Goal: Communication & Community: Answer question/provide support

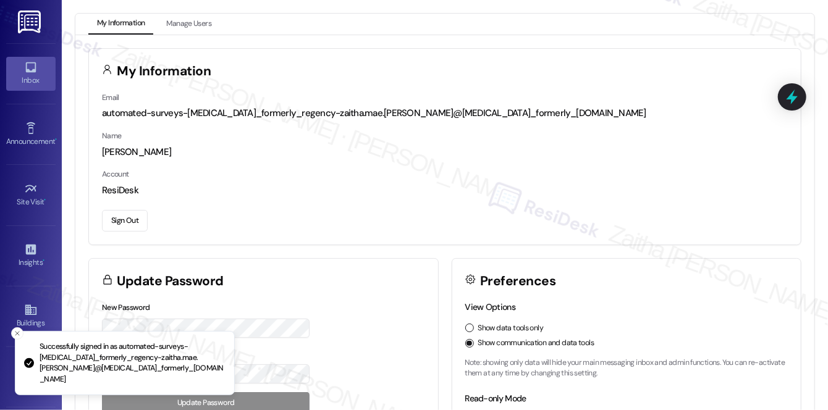
click at [14, 67] on link "Inbox" at bounding box center [30, 73] width 49 height 33
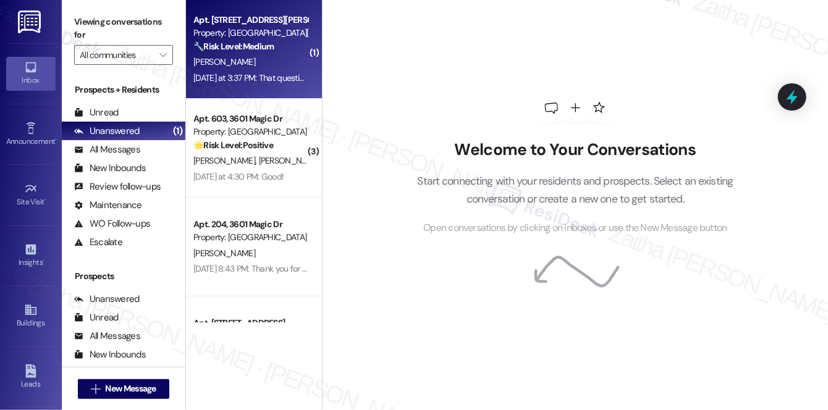
click at [276, 59] on div "[PERSON_NAME]" at bounding box center [250, 61] width 117 height 15
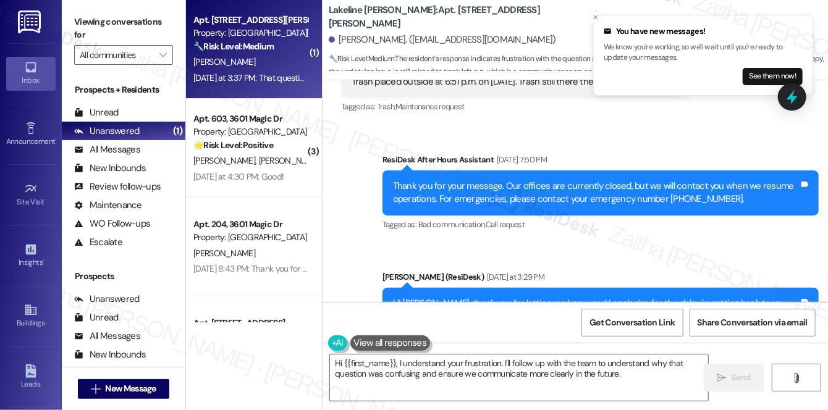
scroll to position [15404, 0]
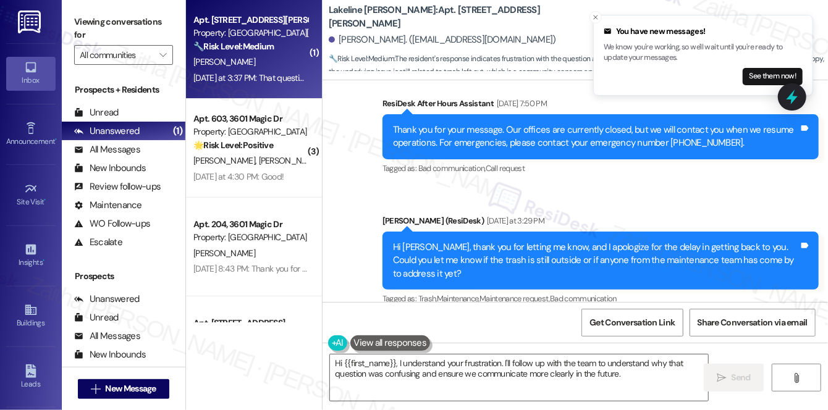
drag, startPoint x: 350, startPoint y: 252, endPoint x: 507, endPoint y: 259, distance: 157.2
click at [507, 376] on div "That question makes no sense at all Tags and notes" at bounding box center [426, 392] width 170 height 32
copy div "That question makes no sense at all Tags and notes"
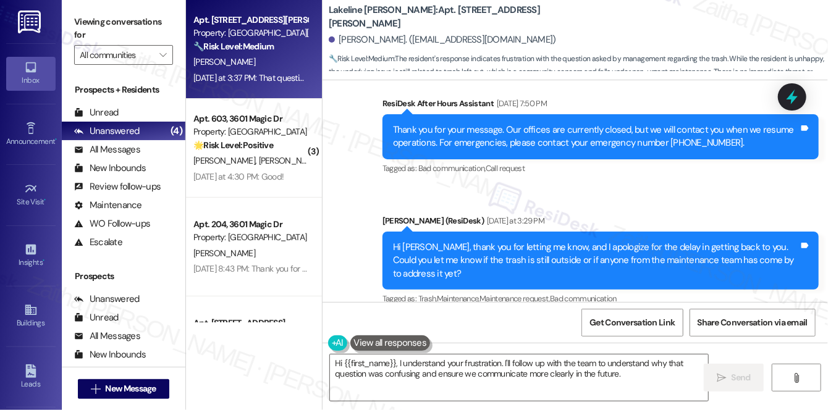
click at [590, 318] on div "Received via SMS [PERSON_NAME] Neutral [DATE] at 3:37 PM That question makes no…" at bounding box center [576, 376] width 506 height 117
click at [608, 318] on div "Received via SMS [PERSON_NAME] Neutral [DATE] at 3:37 PM That question makes no…" at bounding box center [576, 376] width 506 height 117
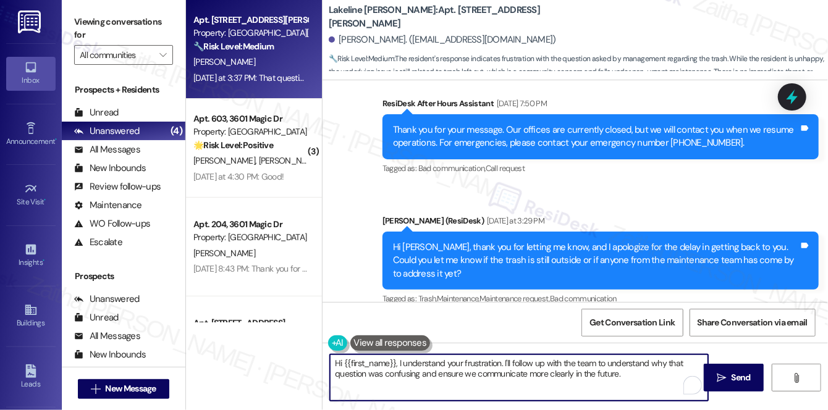
drag, startPoint x: 506, startPoint y: 362, endPoint x: 644, endPoint y: 373, distance: 138.9
click at [644, 373] on textarea "Hi {{first_name}}, I understand your frustration. I'll follow up with the team …" at bounding box center [519, 378] width 378 height 46
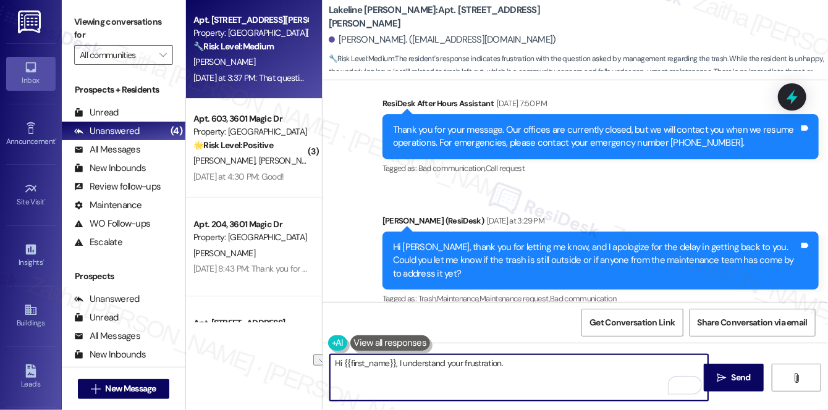
drag, startPoint x: 400, startPoint y: 365, endPoint x: 537, endPoint y: 366, distance: 137.2
click at [537, 366] on textarea "Hi {{first_name}}, I understand your frustration." at bounding box center [519, 378] width 378 height 46
paste textarea "thanks for letting me know. To clarify, I just wanted to check whether the tras…"
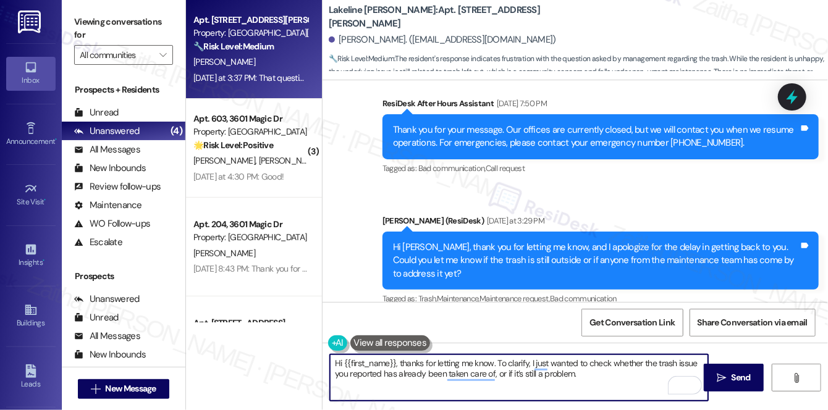
click at [399, 362] on textarea "Hi {{first_name}}, thanks for letting me know. To clarify, I just wanted to che…" at bounding box center [519, 378] width 378 height 46
click at [544, 366] on textarea "Hi {{first_name}}, I understand your frustration, and thanks for letting me kno…" at bounding box center [519, 378] width 378 height 46
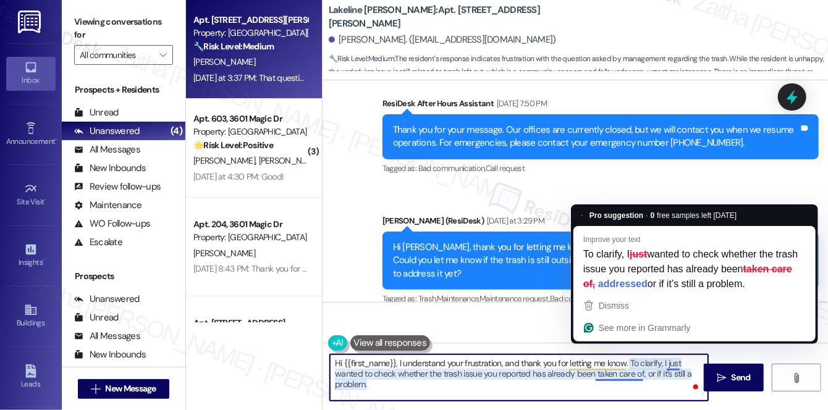
paste textarea "wanted to check whether the trash issue you reported has already been addressed"
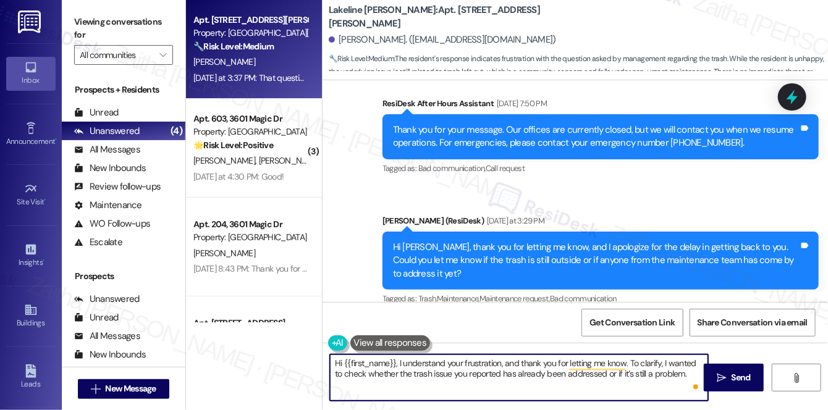
click at [694, 376] on textarea "Hi {{first_name}}, I understand your frustration, and thank you for letting me …" at bounding box center [519, 378] width 378 height 46
paste textarea "Your update will help me follow up with the team if needed."
drag, startPoint x: 661, startPoint y: 364, endPoint x: 629, endPoint y: 365, distance: 31.5
click at [629, 365] on textarea "Hi {{first_name}}, I understand your frustration, and thank you for letting me …" at bounding box center [519, 378] width 378 height 46
click at [632, 363] on textarea "Hi {{first_name}}, I understand your frustration, and thank you for letting me …" at bounding box center [519, 378] width 378 height 46
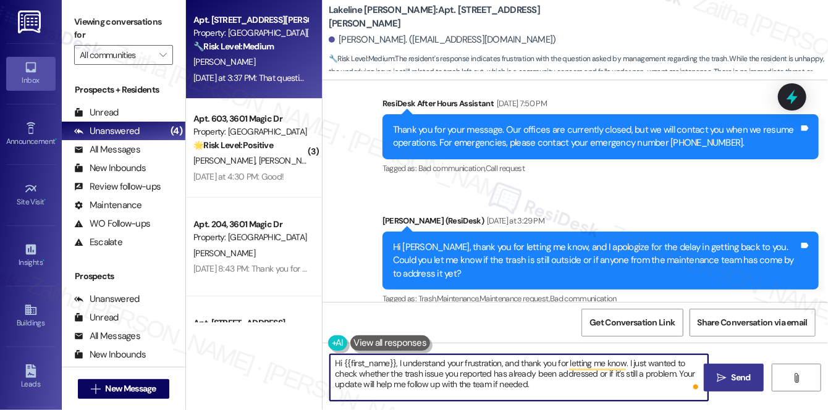
type textarea "Hi {{first_name}}, I understand your frustration, and thank you for letting me …"
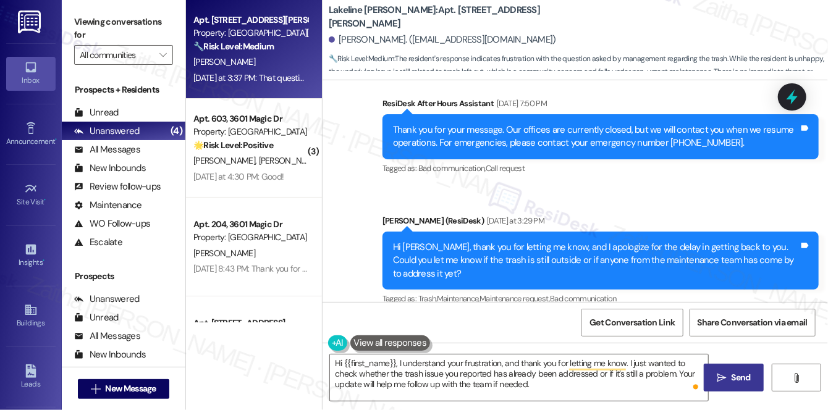
click at [735, 379] on span "Send" at bounding box center [741, 377] width 19 height 13
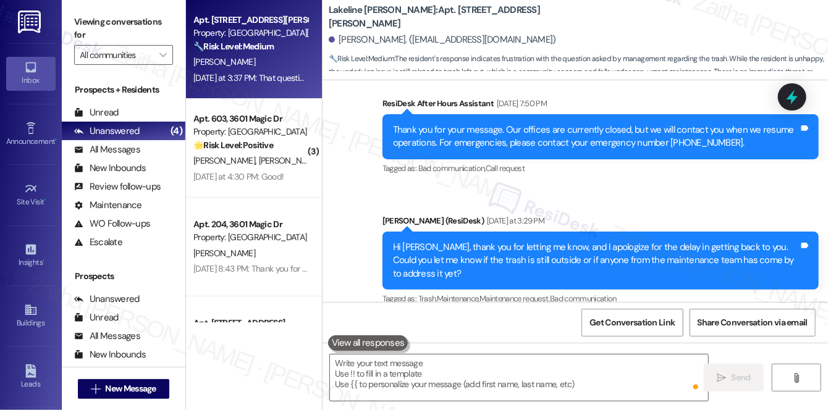
scroll to position [15403, 0]
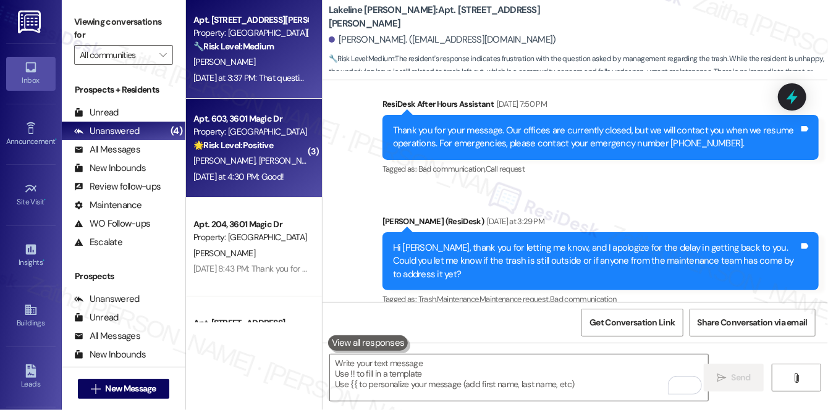
click at [289, 168] on div "[PERSON_NAME] [PERSON_NAME] A. Guadiania" at bounding box center [250, 160] width 117 height 15
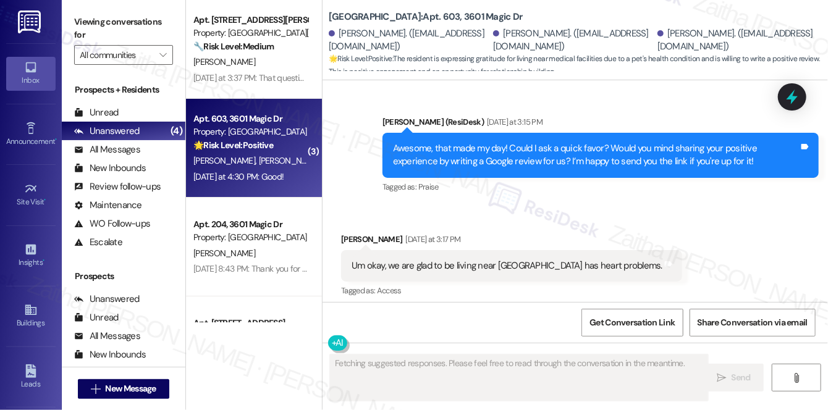
scroll to position [992, 0]
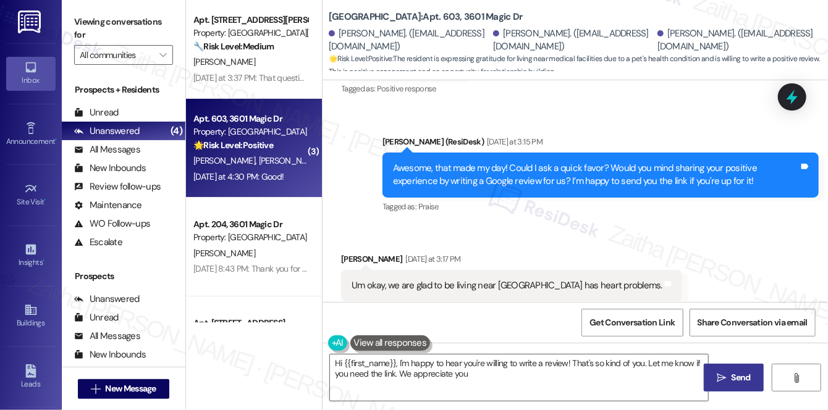
type textarea "Hi {{first_name}}, I'm happy to hear you're willing to write a review! That's s…"
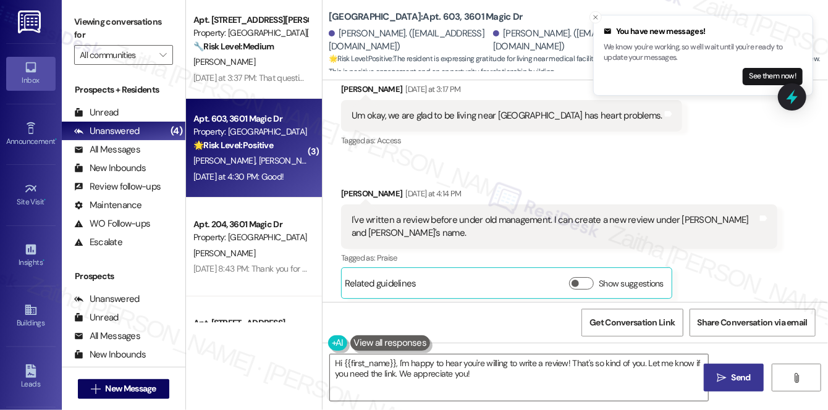
scroll to position [1160, 0]
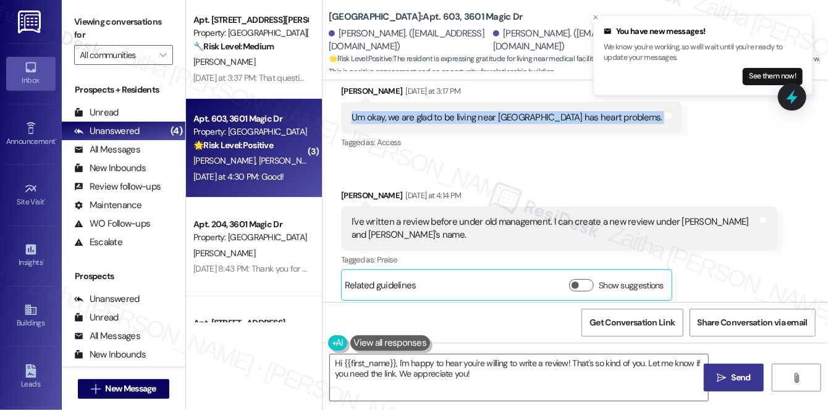
drag, startPoint x: 347, startPoint y: 117, endPoint x: 666, endPoint y: 130, distance: 319.2
click at [666, 130] on div "Um okay, we are glad to be living near [GEOGRAPHIC_DATA] has heart problems. Ta…" at bounding box center [511, 118] width 341 height 32
copy div "Um okay, we are glad to be living near [GEOGRAPHIC_DATA] has heart problems. Ta…"
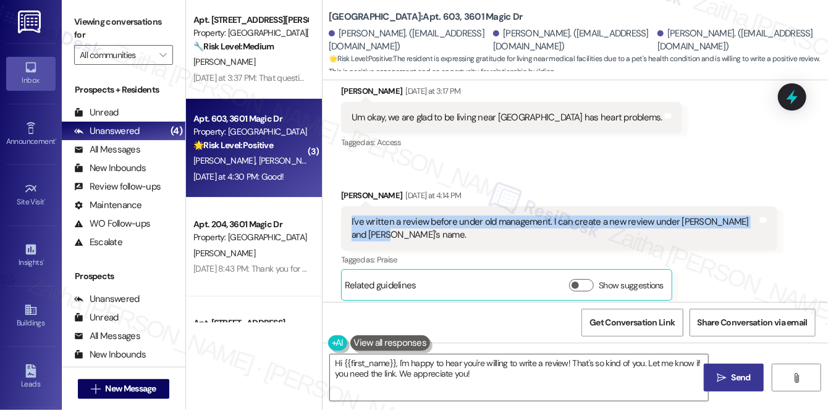
drag, startPoint x: 346, startPoint y: 219, endPoint x: 393, endPoint y: 236, distance: 49.9
click at [393, 236] on div "I've written a review before under old management. I can create a new review un…" at bounding box center [559, 228] width 436 height 45
copy div "I've written a review before under old management. I can create a new review un…"
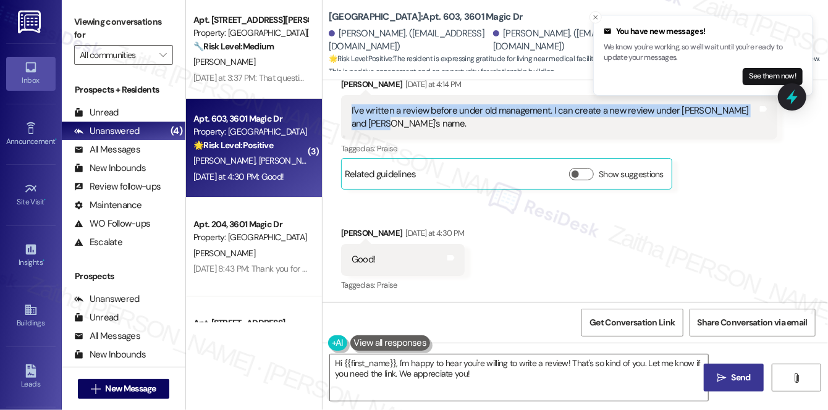
scroll to position [1273, 0]
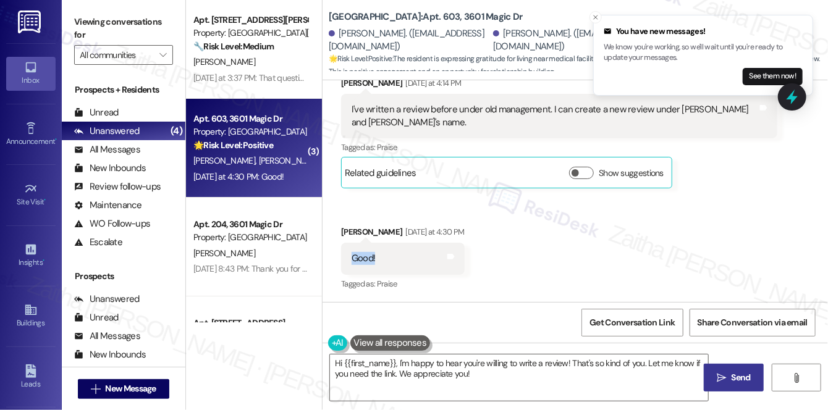
drag, startPoint x: 344, startPoint y: 258, endPoint x: 397, endPoint y: 261, distance: 52.6
click at [397, 261] on div "Good! Tags and notes" at bounding box center [403, 259] width 124 height 32
copy div "Good!"
click at [561, 257] on div "Received via SMS [PERSON_NAME] [DATE] at 3:17 PM Um okay, we are glad to be liv…" at bounding box center [576, 123] width 506 height 358
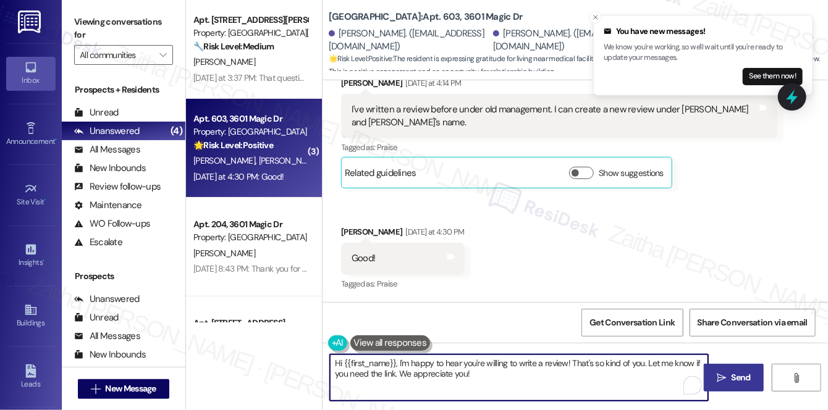
drag, startPoint x: 334, startPoint y: 367, endPoint x: 493, endPoint y: 378, distance: 158.6
click at [493, 377] on textarea "Hi {{first_name}}, I'm happy to hear you're willing to write a review! That's s…" at bounding box center [519, 378] width 378 height 46
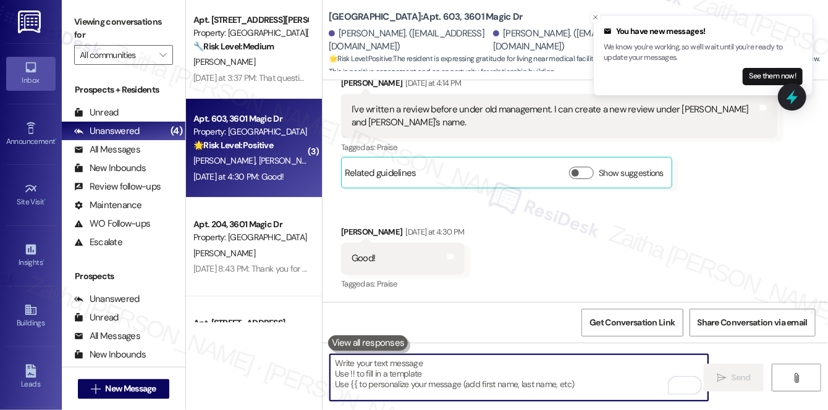
paste textarea "thank you for sharing that with me. I’m glad to hear that living near [GEOGRAPH…"
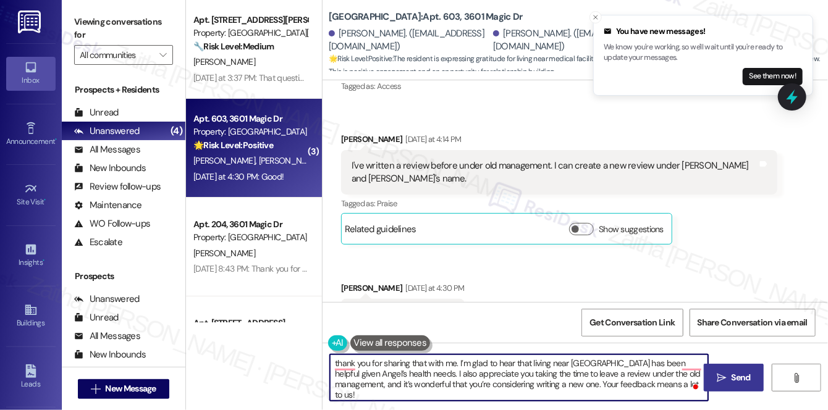
scroll to position [1160, 0]
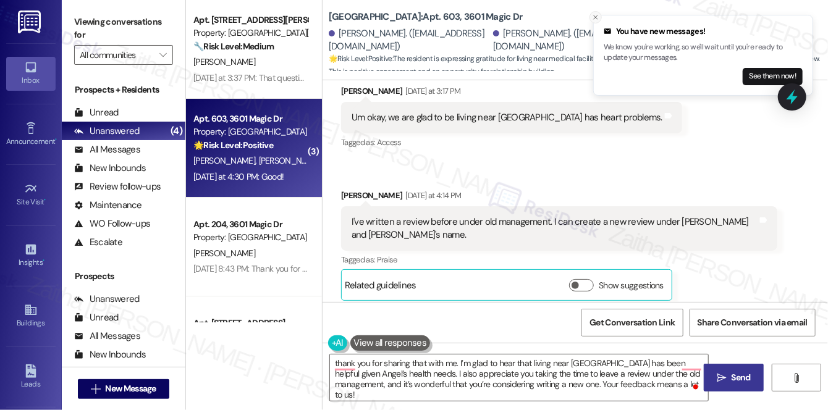
click at [598, 16] on icon "Close toast" at bounding box center [595, 17] width 7 height 7
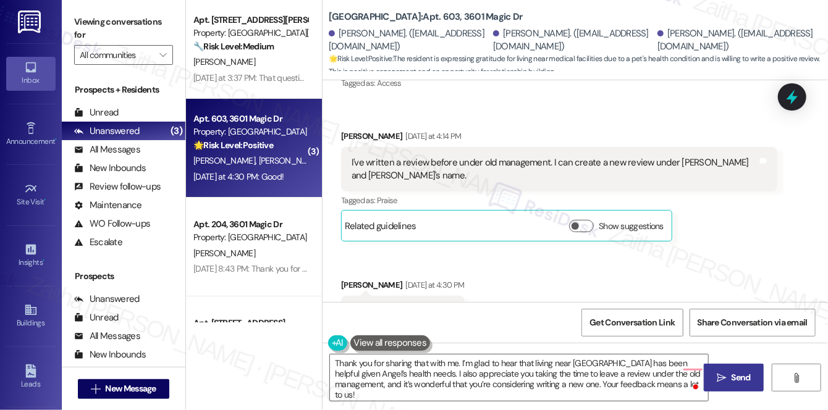
scroll to position [1216, 0]
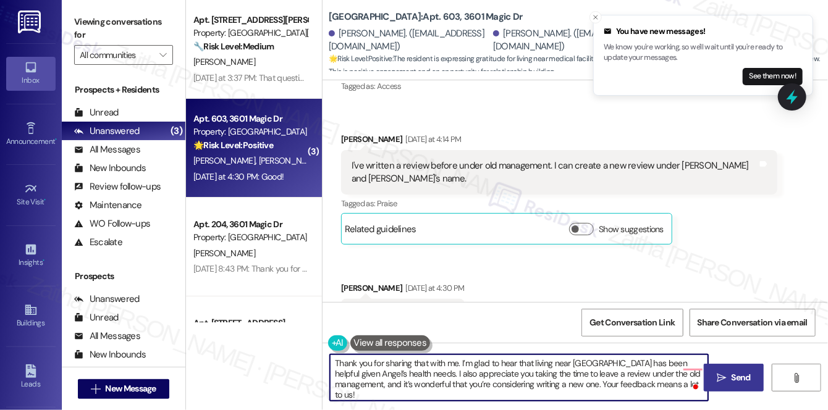
click at [458, 359] on textarea "Thank you for sharing that with me. I’m glad to hear that living near [GEOGRAPH…" at bounding box center [519, 378] width 378 height 46
paste textarea "{{first_name}}"
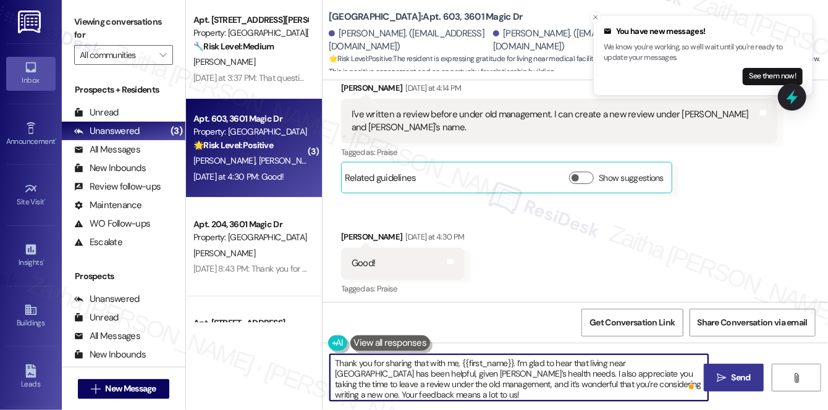
scroll to position [1273, 0]
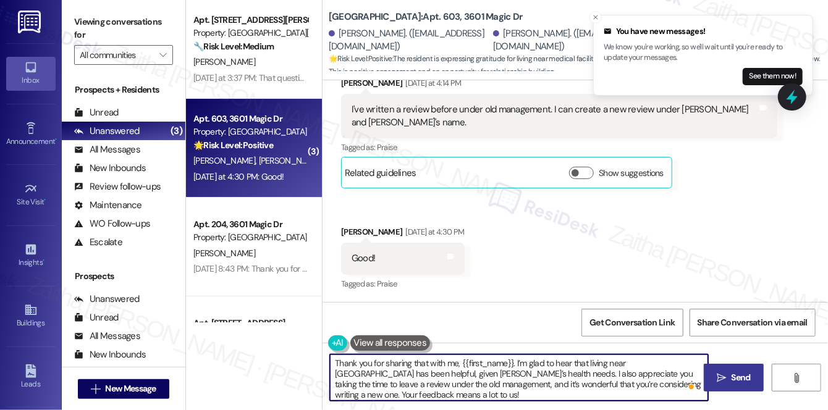
click at [402, 396] on textarea "Thank you for sharing that with me, {{first_name}}. I’m glad to hear that livin…" at bounding box center [519, 378] width 378 height 46
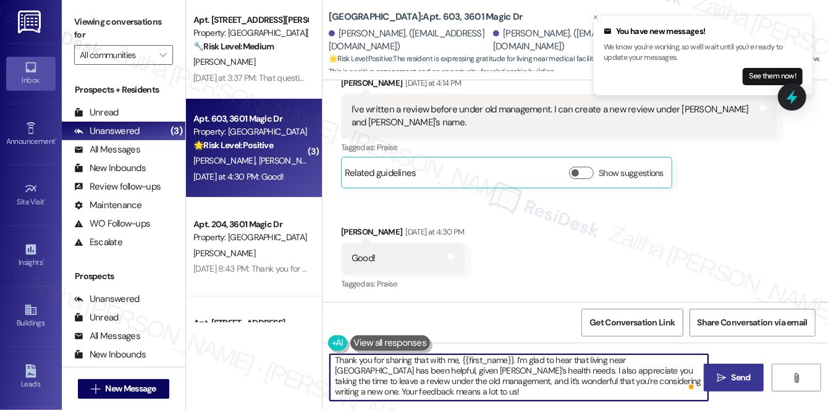
scroll to position [21, 0]
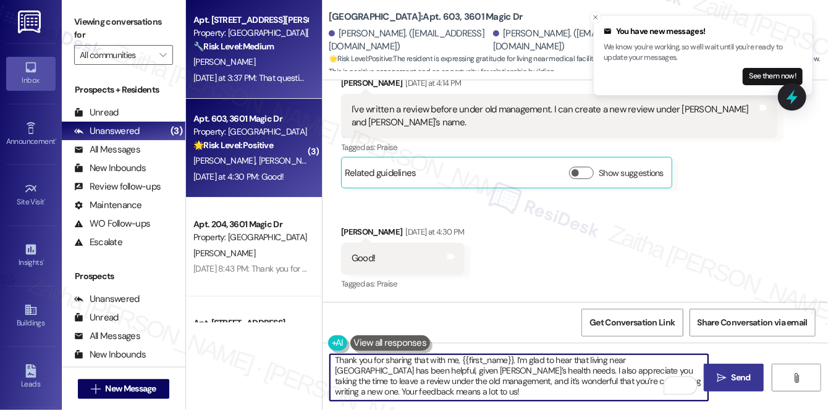
type textarea "Thank you for sharing that with me, {{first_name}}. I’m glad to hear that livin…"
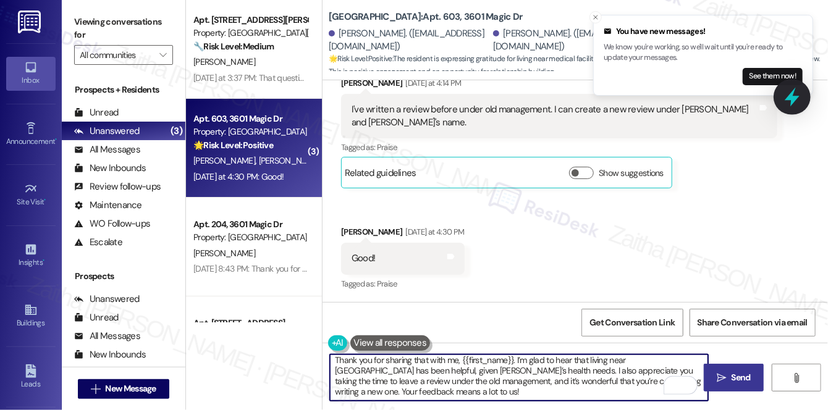
click at [784, 103] on icon at bounding box center [792, 97] width 21 height 21
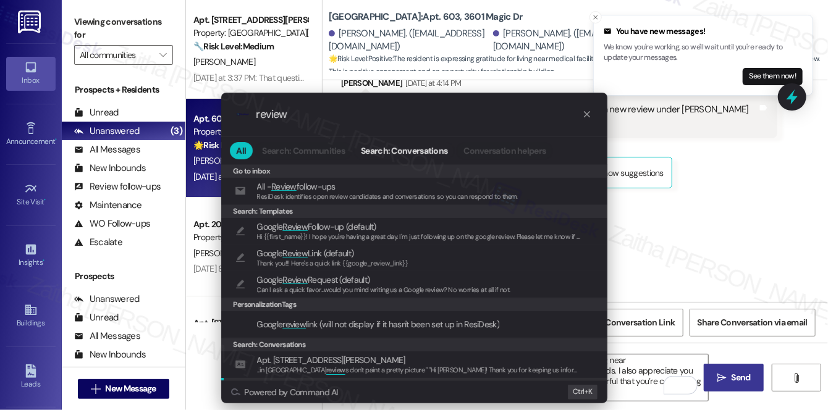
type input "review"
click at [587, 117] on icon "progress bar" at bounding box center [587, 114] width 6 height 6
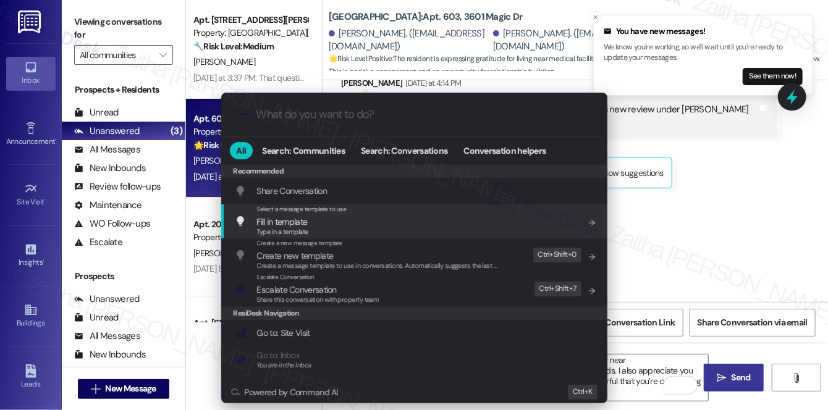
click at [733, 166] on div ".cls-1{fill:#0a055f;}.cls-2{fill:#0cc4c4;} resideskLogoBlueOrange All Search: C…" at bounding box center [414, 205] width 828 height 410
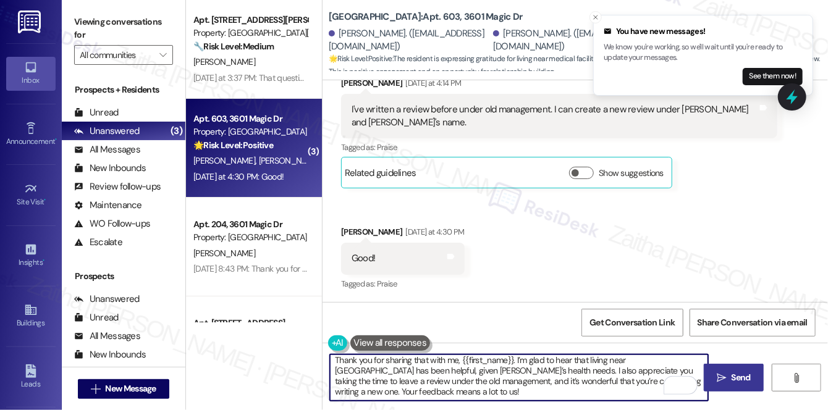
paste textarea "You may leave your review at your convenience. I would also appreciate it if yo…"
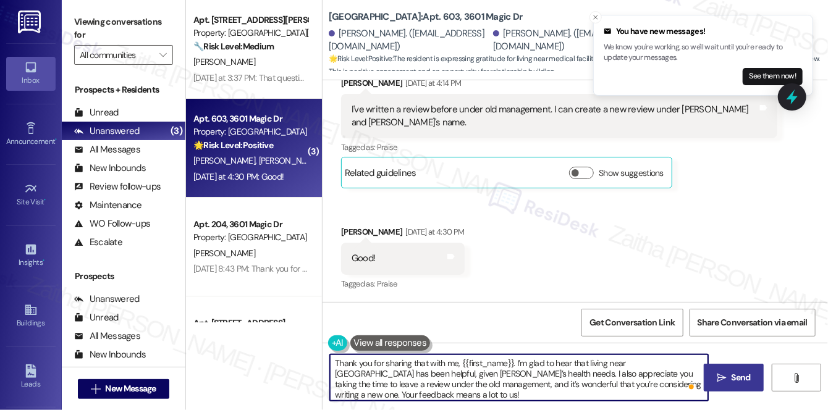
scroll to position [35, 0]
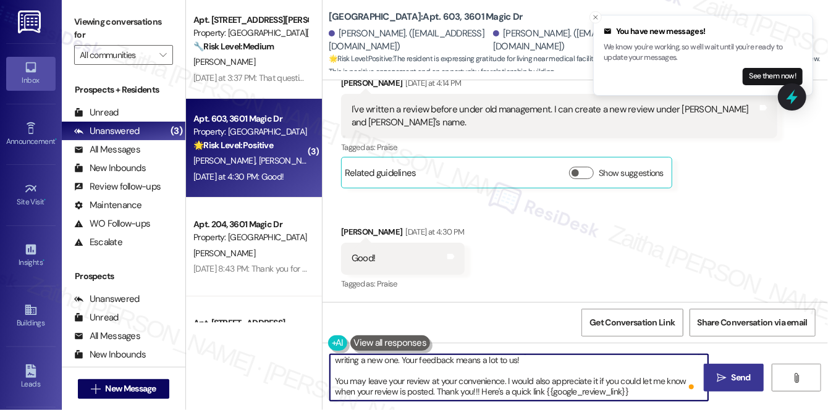
type textarea "Thank you for sharing that with me, {{first_name}}. I’m glad to hear that livin…"
click at [740, 376] on span "Send" at bounding box center [741, 377] width 19 height 13
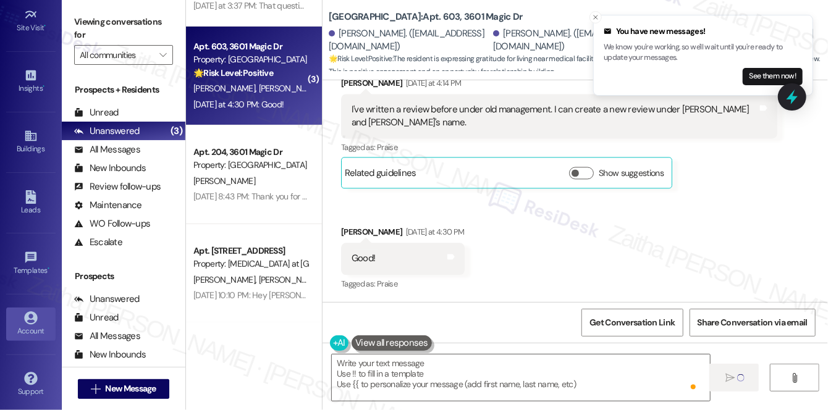
scroll to position [0, 0]
click at [32, 325] on div "Account" at bounding box center [31, 331] width 62 height 12
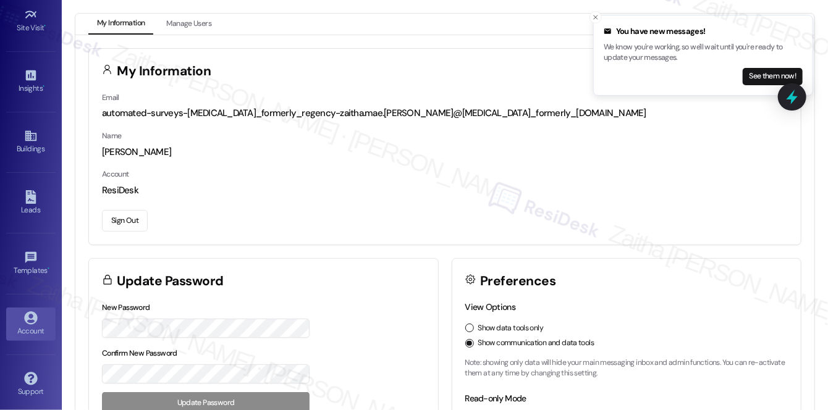
click at [142, 219] on button "Sign Out" at bounding box center [125, 221] width 46 height 22
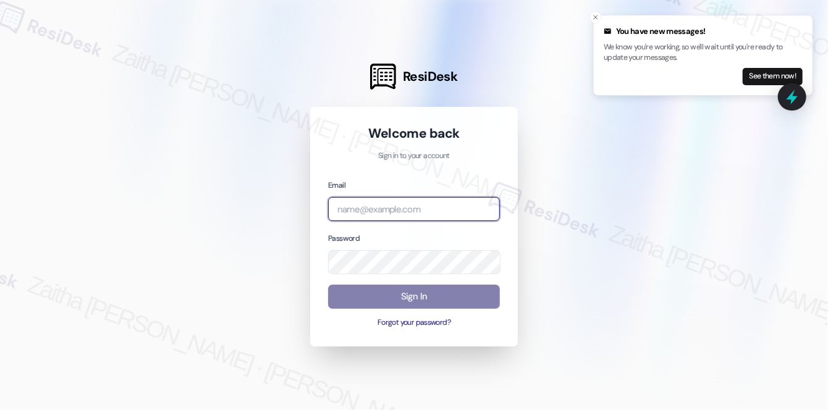
click at [369, 214] on input "email" at bounding box center [414, 209] width 172 height 24
type input "m"
type input "automated-surveys-rj_group-zaitha.mae.[PERSON_NAME]@rj_[DOMAIN_NAME]"
